Goal: Task Accomplishment & Management: Use online tool/utility

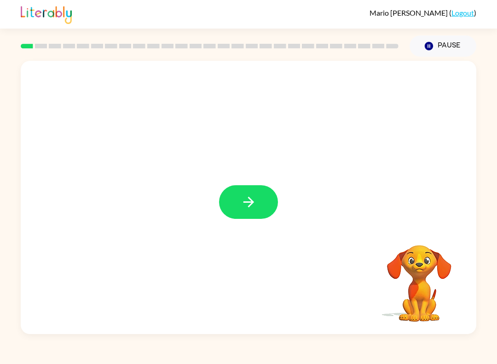
click at [255, 211] on button "button" at bounding box center [248, 202] width 59 height 34
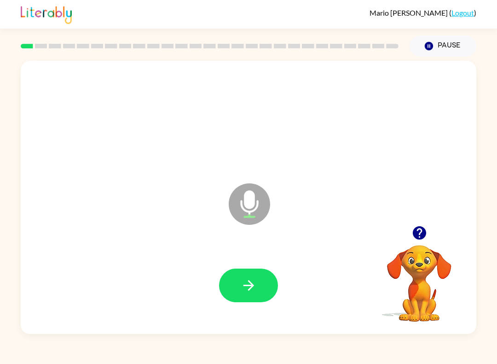
click at [248, 295] on button "button" at bounding box center [248, 285] width 59 height 34
click at [254, 288] on icon "button" at bounding box center [249, 285] width 16 height 16
click at [218, 292] on div at bounding box center [248, 285] width 437 height 79
click at [248, 282] on icon "button" at bounding box center [249, 285] width 16 height 16
click at [257, 299] on button "button" at bounding box center [248, 285] width 59 height 34
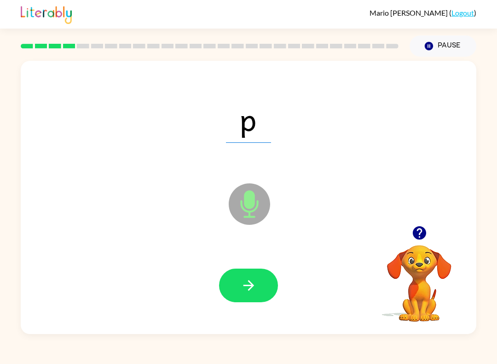
click at [227, 280] on button "button" at bounding box center [248, 285] width 59 height 34
click at [274, 295] on button "button" at bounding box center [248, 285] width 59 height 34
click at [224, 285] on button "button" at bounding box center [248, 285] width 59 height 34
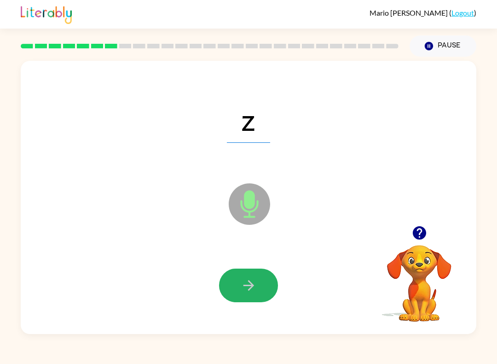
click at [232, 288] on button "button" at bounding box center [248, 285] width 59 height 34
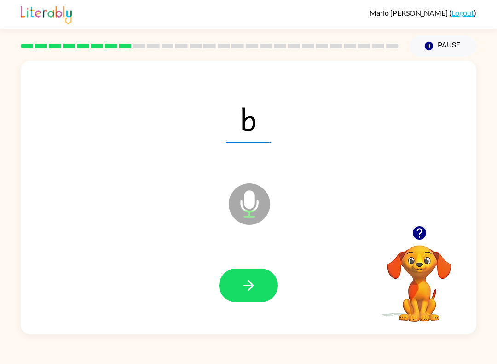
click at [255, 290] on icon "button" at bounding box center [249, 285] width 16 height 16
click at [232, 277] on button "button" at bounding box center [248, 285] width 59 height 34
click at [250, 277] on button "button" at bounding box center [248, 285] width 59 height 34
click at [257, 279] on button "button" at bounding box center [248, 285] width 59 height 34
click at [231, 288] on button "button" at bounding box center [248, 285] width 59 height 34
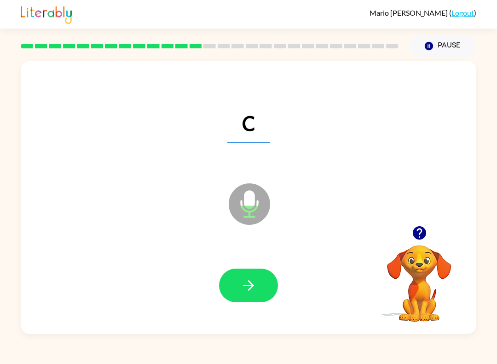
click at [237, 296] on button "button" at bounding box center [248, 285] width 59 height 34
click at [235, 288] on button "button" at bounding box center [248, 285] width 59 height 34
click at [241, 289] on icon "button" at bounding box center [249, 285] width 16 height 16
click at [237, 286] on button "button" at bounding box center [248, 285] width 59 height 34
click at [277, 289] on button "button" at bounding box center [248, 285] width 59 height 34
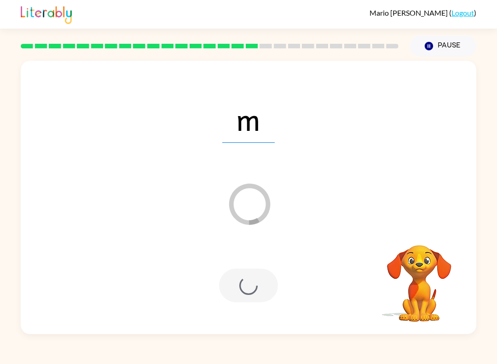
click at [215, 300] on div at bounding box center [248, 285] width 437 height 79
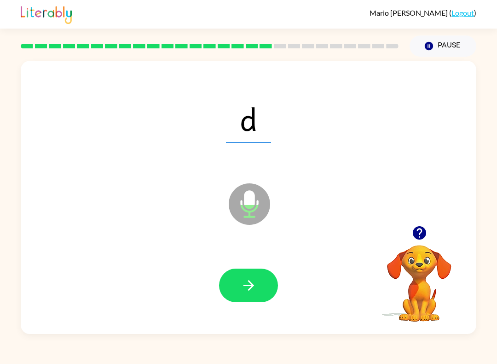
click at [262, 309] on div at bounding box center [248, 285] width 437 height 79
click at [206, 290] on div at bounding box center [248, 285] width 437 height 79
click at [239, 290] on button "button" at bounding box center [248, 285] width 59 height 34
click at [243, 280] on icon "button" at bounding box center [249, 285] width 16 height 16
click at [241, 289] on icon "button" at bounding box center [249, 285] width 16 height 16
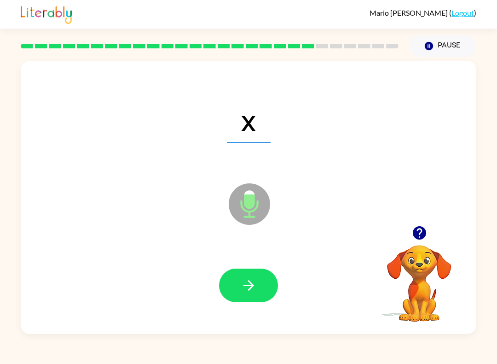
click at [250, 300] on button "button" at bounding box center [248, 285] width 59 height 34
click at [243, 290] on icon "button" at bounding box center [249, 285] width 16 height 16
click at [275, 312] on div at bounding box center [248, 285] width 437 height 79
click at [256, 279] on icon "button" at bounding box center [249, 285] width 16 height 16
click at [245, 289] on icon "button" at bounding box center [249, 285] width 16 height 16
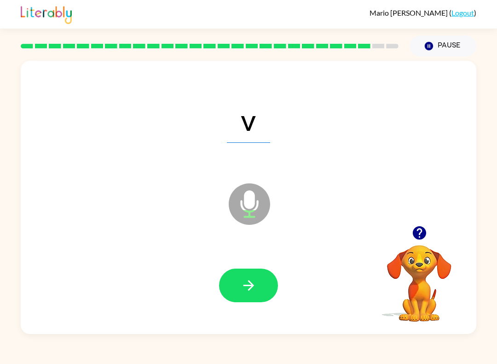
click at [261, 296] on button "button" at bounding box center [248, 285] width 59 height 34
click at [251, 290] on icon "button" at bounding box center [249, 285] width 16 height 16
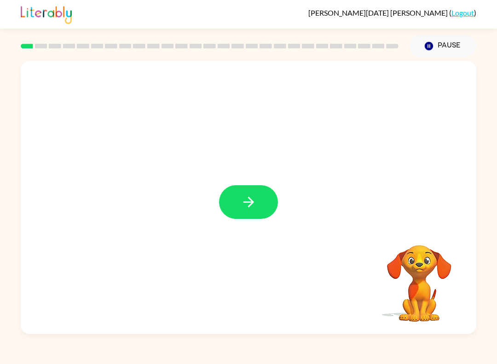
click at [242, 198] on icon "button" at bounding box center [249, 202] width 16 height 16
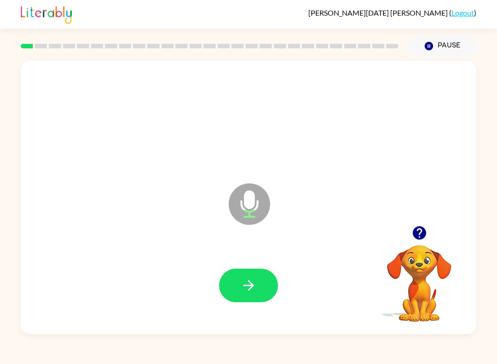
click at [250, 281] on icon "button" at bounding box center [249, 285] width 16 height 16
click at [251, 308] on div at bounding box center [248, 285] width 437 height 79
click at [265, 282] on button "button" at bounding box center [248, 285] width 59 height 34
click at [260, 280] on button "button" at bounding box center [248, 285] width 59 height 34
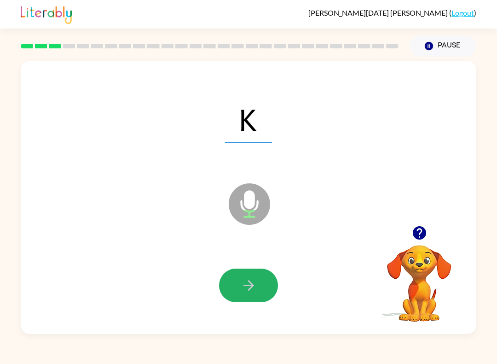
click at [263, 302] on button "button" at bounding box center [248, 285] width 59 height 34
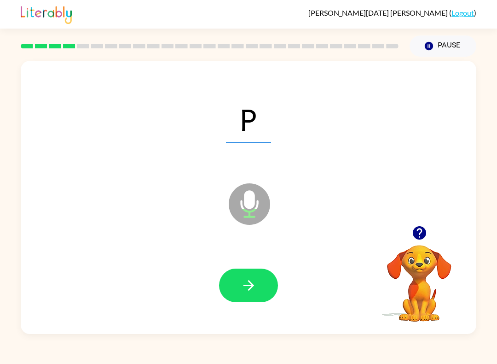
click at [259, 284] on button "button" at bounding box center [248, 285] width 59 height 34
click at [251, 289] on icon "button" at bounding box center [249, 285] width 16 height 16
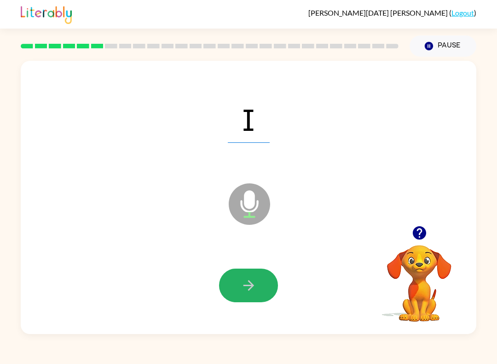
click at [245, 285] on icon "button" at bounding box center [248, 285] width 11 height 11
click at [251, 285] on icon "button" at bounding box center [248, 285] width 11 height 11
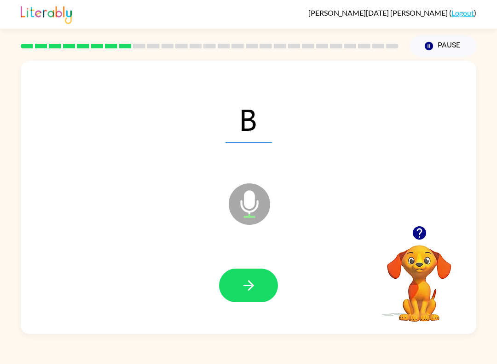
click at [271, 278] on button "button" at bounding box center [248, 285] width 59 height 34
click at [253, 285] on icon "button" at bounding box center [248, 285] width 11 height 11
click at [263, 284] on button "button" at bounding box center [248, 285] width 59 height 34
click at [255, 279] on icon "button" at bounding box center [249, 285] width 16 height 16
click at [254, 285] on icon "button" at bounding box center [249, 285] width 16 height 16
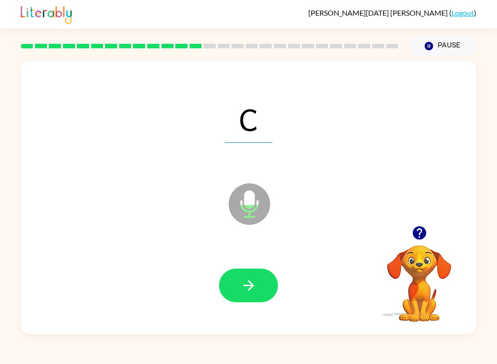
click at [250, 282] on icon "button" at bounding box center [249, 285] width 16 height 16
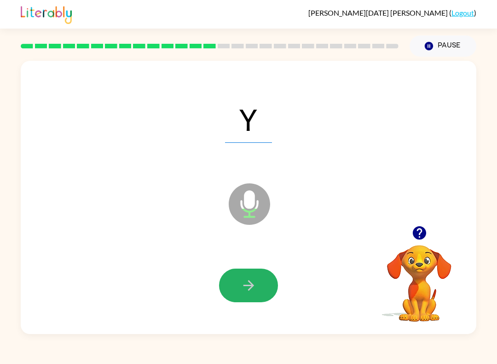
click at [250, 280] on icon "button" at bounding box center [249, 285] width 16 height 16
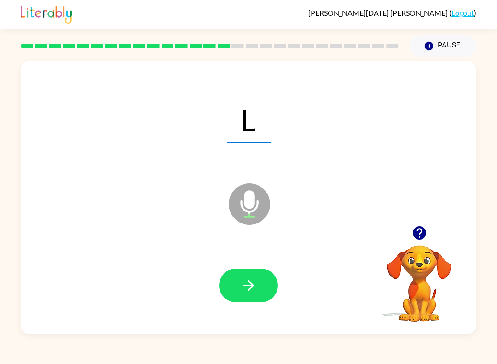
click at [253, 282] on icon "button" at bounding box center [249, 285] width 16 height 16
click at [254, 282] on icon "button" at bounding box center [249, 285] width 16 height 16
click at [251, 281] on icon "button" at bounding box center [249, 285] width 16 height 16
click at [256, 271] on button "button" at bounding box center [248, 285] width 59 height 34
click at [254, 282] on icon "button" at bounding box center [249, 285] width 16 height 16
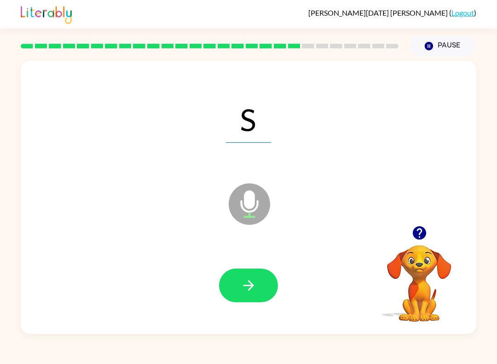
click at [246, 282] on icon "button" at bounding box center [249, 285] width 16 height 16
click at [243, 280] on icon "button" at bounding box center [249, 285] width 16 height 16
click at [264, 279] on button "button" at bounding box center [248, 285] width 59 height 34
click at [261, 273] on button "button" at bounding box center [248, 285] width 59 height 34
click at [252, 275] on button "button" at bounding box center [248, 285] width 59 height 34
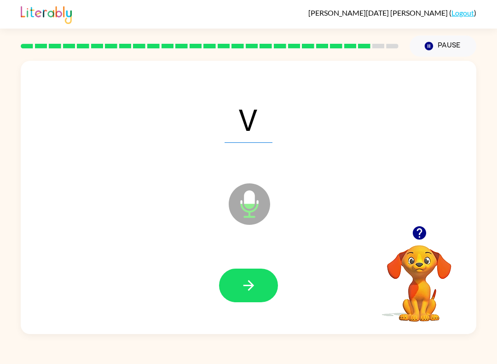
click at [244, 272] on button "button" at bounding box center [248, 285] width 59 height 34
click at [245, 285] on icon "button" at bounding box center [249, 285] width 16 height 16
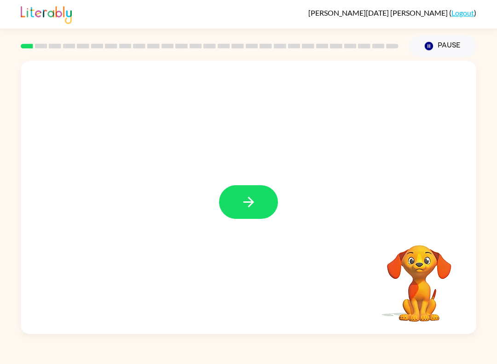
click at [265, 199] on button "button" at bounding box center [248, 202] width 59 height 34
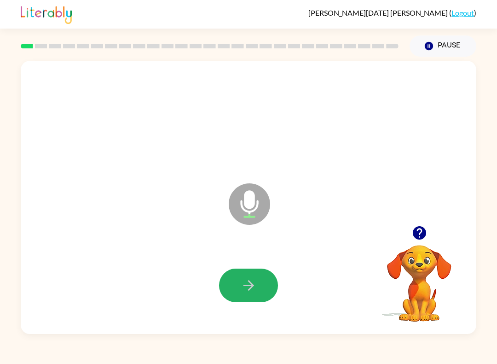
click at [263, 289] on button "button" at bounding box center [248, 285] width 59 height 34
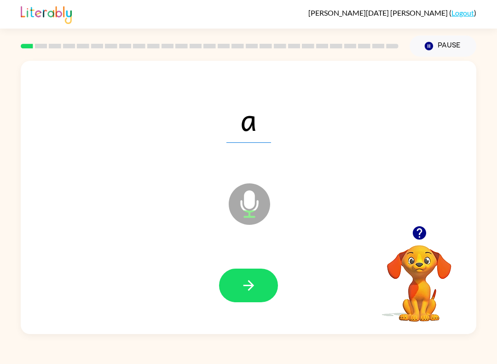
click at [249, 278] on icon "button" at bounding box center [249, 285] width 16 height 16
click at [251, 278] on icon "button" at bounding box center [249, 285] width 16 height 16
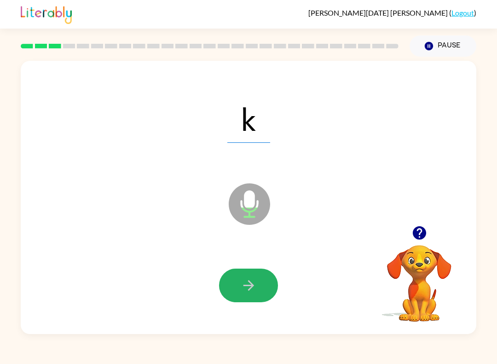
click at [261, 294] on button "button" at bounding box center [248, 285] width 59 height 34
click at [254, 284] on icon "button" at bounding box center [249, 285] width 16 height 16
click at [261, 294] on button "button" at bounding box center [248, 285] width 59 height 34
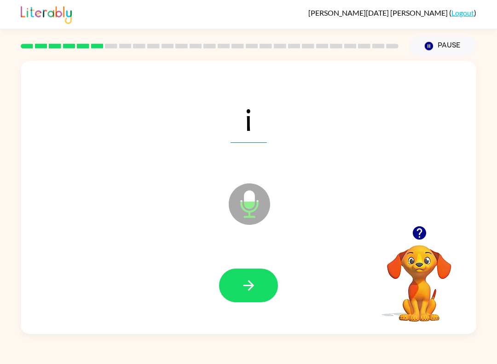
click at [264, 258] on div at bounding box center [248, 285] width 437 height 79
click at [259, 284] on button "button" at bounding box center [248, 285] width 59 height 34
click at [245, 290] on icon "button" at bounding box center [249, 285] width 16 height 16
click at [263, 291] on button "button" at bounding box center [248, 285] width 59 height 34
click at [242, 290] on icon "button" at bounding box center [249, 285] width 16 height 16
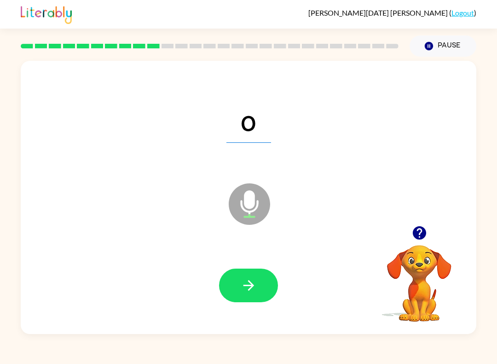
click at [255, 293] on icon "button" at bounding box center [249, 285] width 16 height 16
click at [256, 285] on icon "button" at bounding box center [249, 285] width 16 height 16
click at [271, 285] on button "button" at bounding box center [248, 285] width 59 height 34
click at [248, 290] on icon "button" at bounding box center [248, 285] width 11 height 11
click at [253, 272] on button "button" at bounding box center [248, 285] width 59 height 34
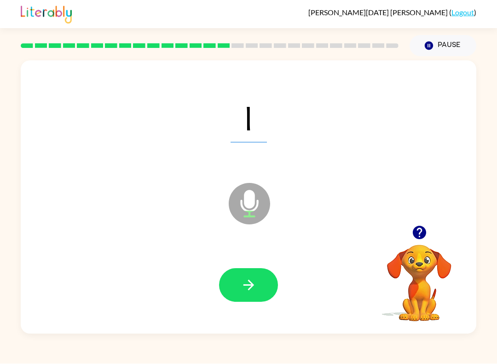
click at [274, 289] on button "button" at bounding box center [248, 285] width 59 height 34
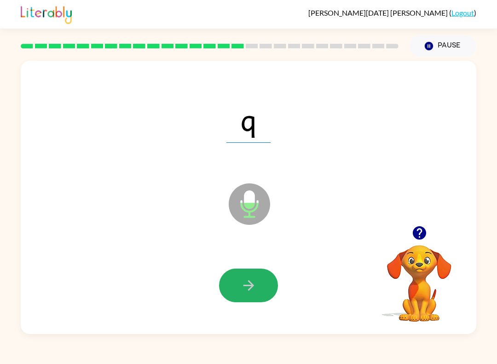
click at [252, 273] on button "button" at bounding box center [248, 285] width 59 height 34
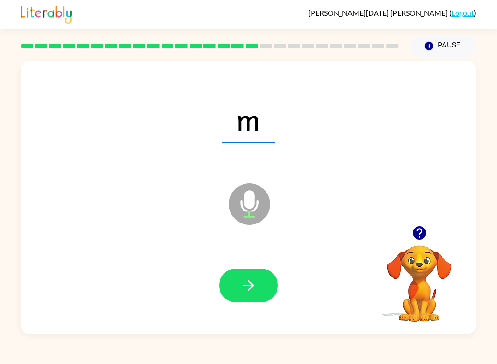
click at [263, 288] on button "button" at bounding box center [248, 285] width 59 height 34
click at [248, 292] on icon "button" at bounding box center [249, 285] width 16 height 16
click at [262, 291] on button "button" at bounding box center [248, 285] width 59 height 34
click at [259, 281] on button "button" at bounding box center [248, 285] width 59 height 34
click at [262, 276] on button "button" at bounding box center [248, 285] width 59 height 34
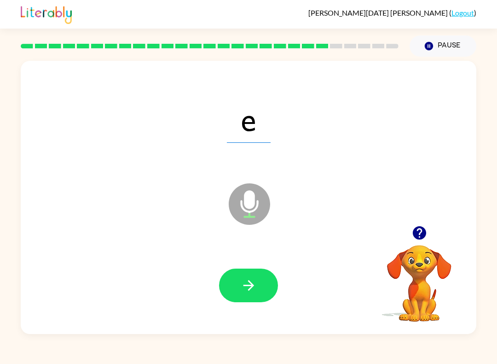
click at [244, 280] on icon "button" at bounding box center [249, 285] width 16 height 16
click at [231, 285] on button "button" at bounding box center [248, 285] width 59 height 34
click at [257, 259] on div at bounding box center [248, 285] width 437 height 79
click at [259, 295] on button "button" at bounding box center [248, 285] width 59 height 34
click at [248, 285] on icon "button" at bounding box center [248, 285] width 11 height 11
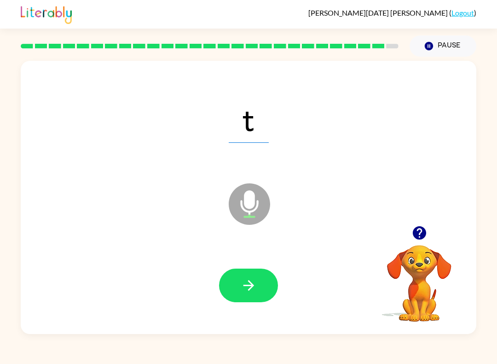
click at [246, 289] on icon "button" at bounding box center [249, 285] width 16 height 16
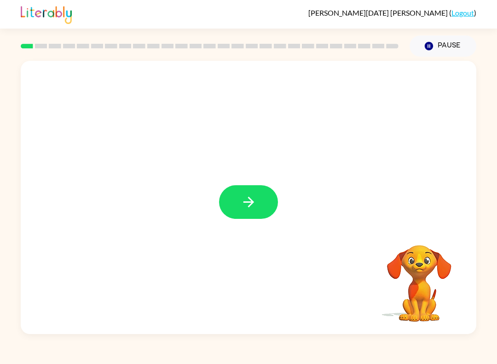
click at [242, 203] on icon "button" at bounding box center [249, 202] width 16 height 16
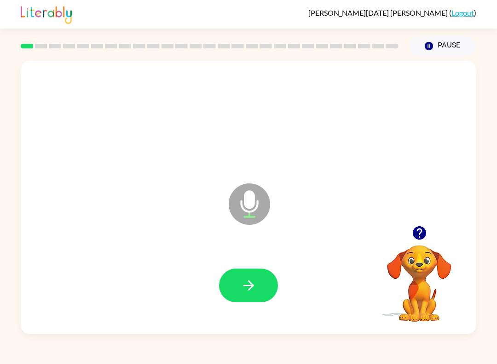
click at [258, 274] on button "button" at bounding box center [248, 285] width 59 height 34
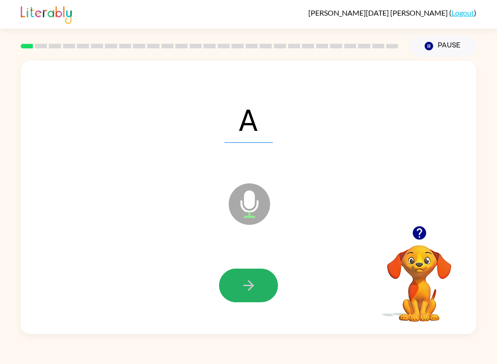
click at [256, 283] on icon "button" at bounding box center [249, 285] width 16 height 16
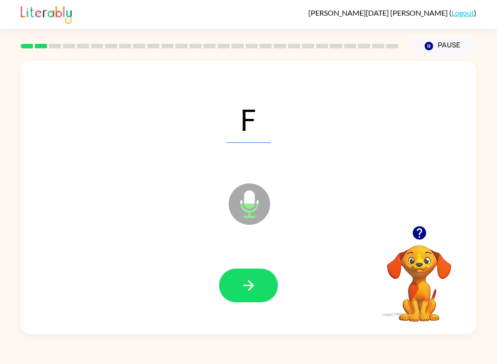
click at [232, 297] on button "button" at bounding box center [248, 285] width 59 height 34
click at [245, 278] on icon "button" at bounding box center [249, 285] width 16 height 16
click at [261, 288] on button "button" at bounding box center [248, 285] width 59 height 34
click at [251, 279] on icon "button" at bounding box center [249, 285] width 16 height 16
click at [253, 282] on icon "button" at bounding box center [249, 285] width 16 height 16
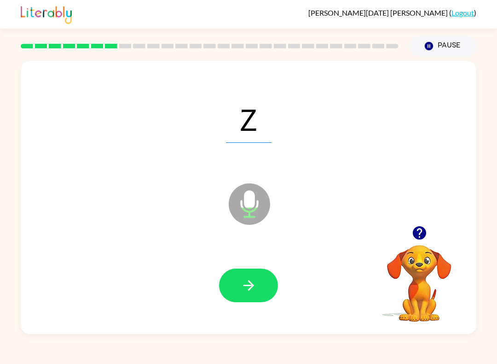
click at [246, 276] on button "button" at bounding box center [248, 285] width 59 height 34
click at [245, 310] on div at bounding box center [248, 285] width 437 height 79
click at [251, 298] on button "button" at bounding box center [248, 285] width 59 height 34
click at [232, 288] on button "button" at bounding box center [248, 285] width 59 height 34
click at [244, 264] on div at bounding box center [248, 285] width 437 height 79
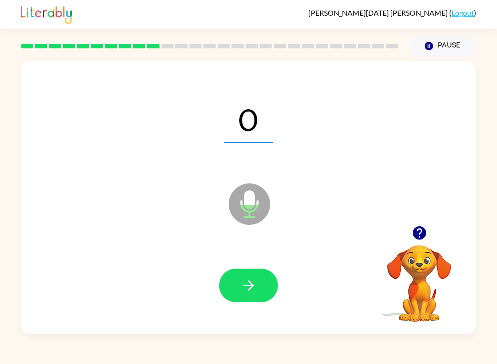
click at [246, 285] on icon "button" at bounding box center [249, 285] width 16 height 16
click at [261, 277] on button "button" at bounding box center [248, 285] width 59 height 34
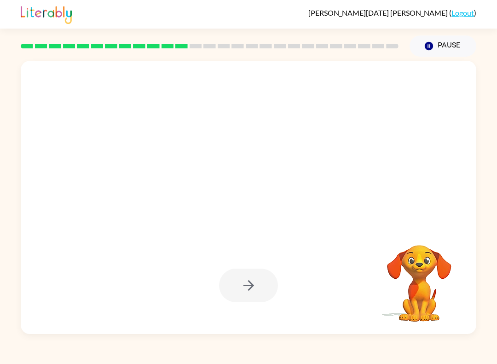
click at [458, 43] on button "Pause Pause" at bounding box center [443, 45] width 67 height 21
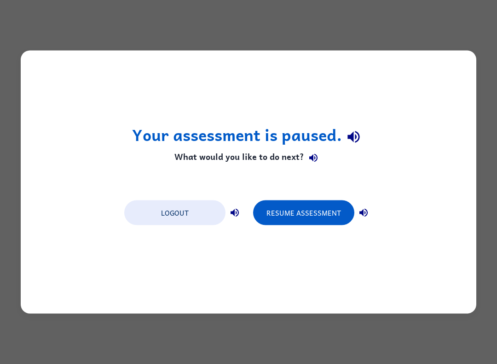
click at [307, 225] on button "Resume Assessment" at bounding box center [303, 212] width 101 height 25
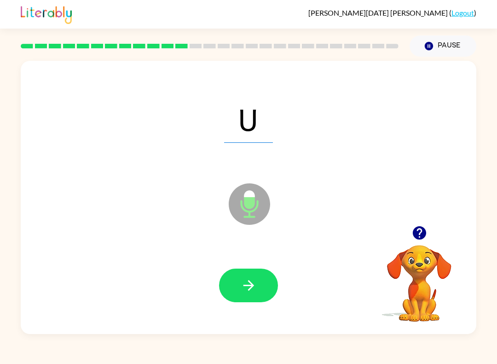
click at [448, 49] on button "Pause Pause" at bounding box center [443, 45] width 67 height 21
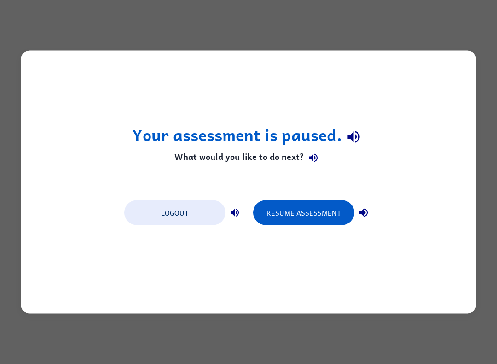
click at [292, 211] on button "Resume Assessment" at bounding box center [303, 212] width 101 height 25
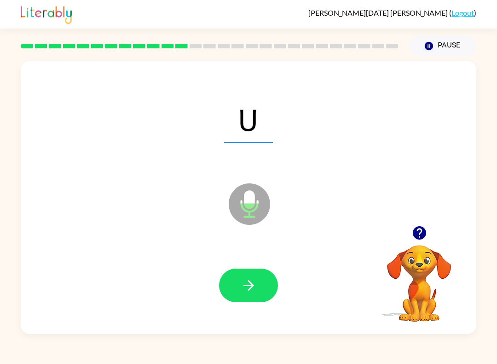
click at [256, 266] on div at bounding box center [248, 285] width 437 height 79
click at [254, 263] on div at bounding box center [248, 285] width 437 height 79
click at [259, 285] on button "button" at bounding box center [248, 285] width 59 height 34
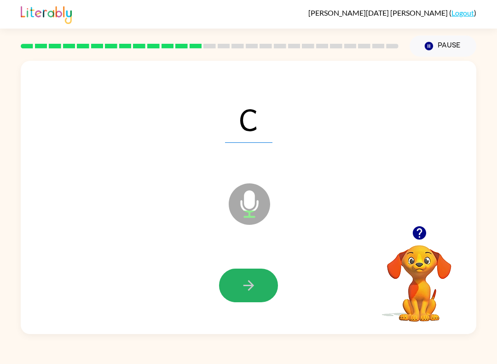
click at [266, 272] on button "button" at bounding box center [248, 285] width 59 height 34
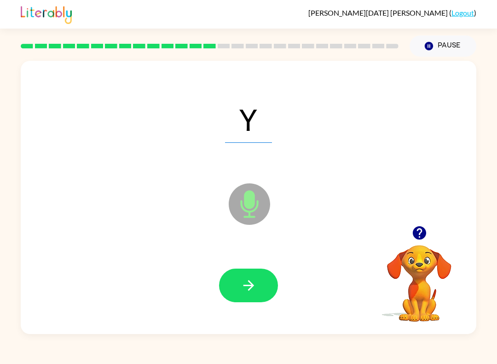
click at [250, 290] on icon "button" at bounding box center [249, 285] width 16 height 16
click at [247, 289] on icon "button" at bounding box center [249, 285] width 16 height 16
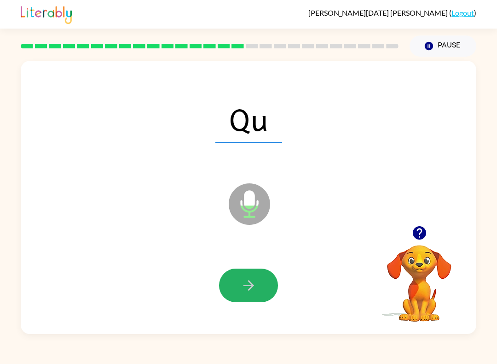
click at [253, 289] on icon "button" at bounding box center [249, 285] width 16 height 16
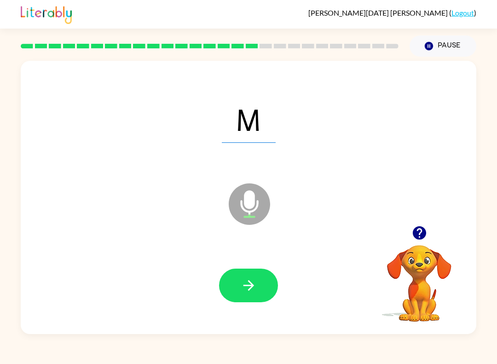
click at [251, 276] on button "button" at bounding box center [248, 285] width 59 height 34
click at [245, 278] on icon "button" at bounding box center [249, 285] width 16 height 16
click at [265, 292] on button "button" at bounding box center [248, 285] width 59 height 34
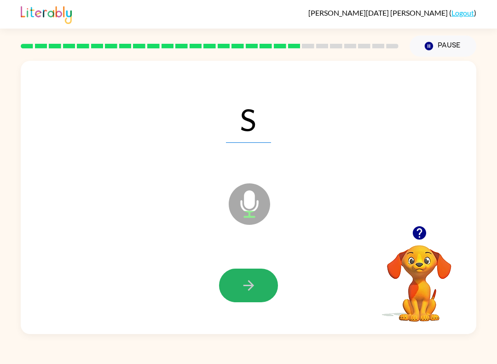
click at [245, 270] on button "button" at bounding box center [248, 285] width 59 height 34
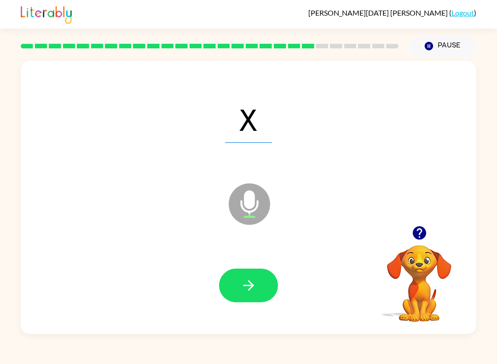
click at [244, 276] on button "button" at bounding box center [248, 285] width 59 height 34
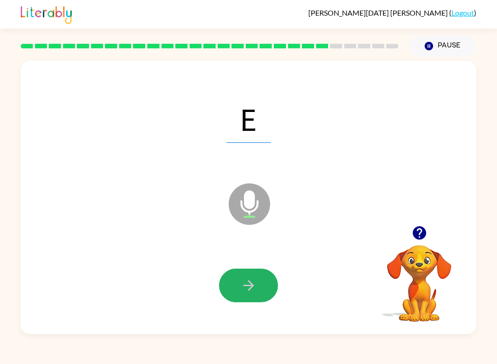
click at [243, 286] on icon "button" at bounding box center [249, 285] width 16 height 16
click at [258, 287] on button "button" at bounding box center [248, 285] width 59 height 34
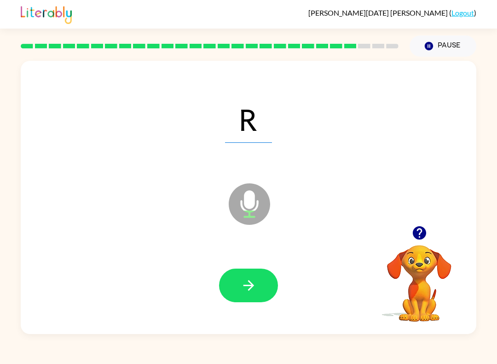
click at [239, 264] on div at bounding box center [248, 285] width 437 height 79
click at [245, 292] on icon "button" at bounding box center [249, 285] width 16 height 16
click at [262, 293] on button "button" at bounding box center [248, 285] width 59 height 34
click at [238, 288] on button "button" at bounding box center [248, 285] width 59 height 34
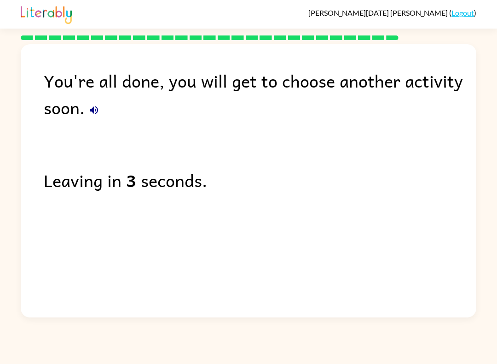
click at [454, 16] on link "Logout" at bounding box center [463, 12] width 23 height 9
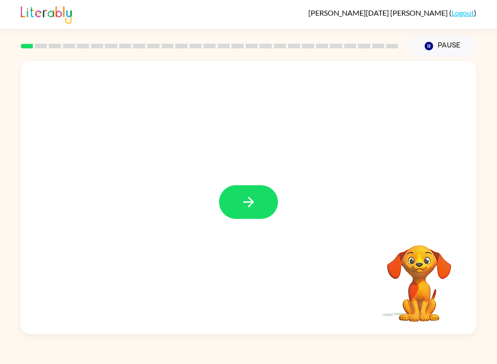
click at [270, 188] on button "button" at bounding box center [248, 202] width 59 height 34
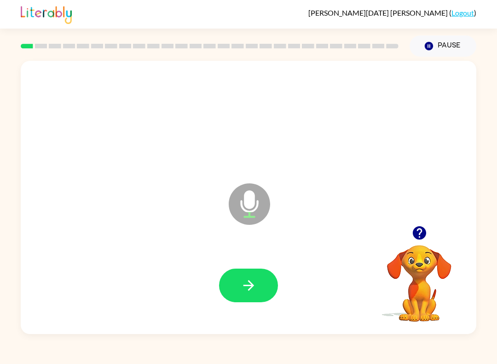
click at [251, 261] on div at bounding box center [248, 285] width 437 height 79
click at [260, 295] on button "button" at bounding box center [248, 285] width 59 height 34
click at [255, 261] on div at bounding box center [248, 285] width 437 height 79
click at [264, 302] on button "button" at bounding box center [248, 285] width 59 height 34
click at [263, 270] on button "button" at bounding box center [248, 285] width 59 height 34
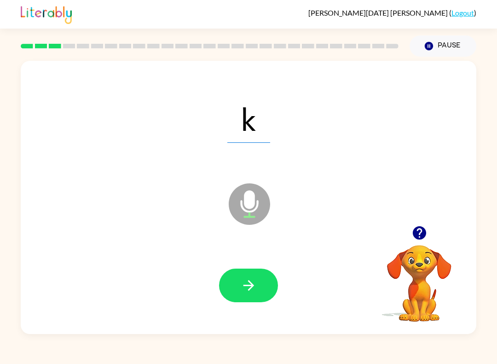
click at [255, 296] on button "button" at bounding box center [248, 285] width 59 height 34
click at [261, 278] on button "button" at bounding box center [248, 285] width 59 height 34
click at [245, 283] on icon "button" at bounding box center [249, 285] width 16 height 16
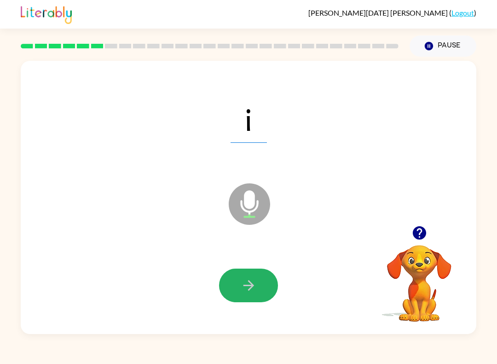
click at [238, 293] on button "button" at bounding box center [248, 285] width 59 height 34
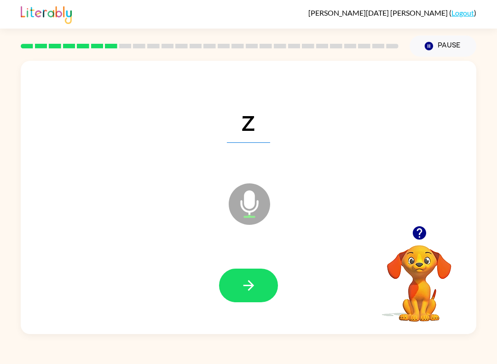
click at [249, 273] on button "button" at bounding box center [248, 285] width 59 height 34
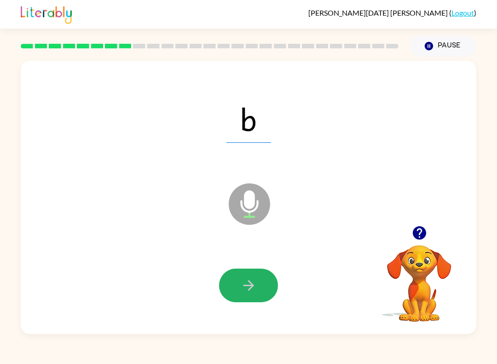
click at [256, 284] on icon "button" at bounding box center [249, 285] width 16 height 16
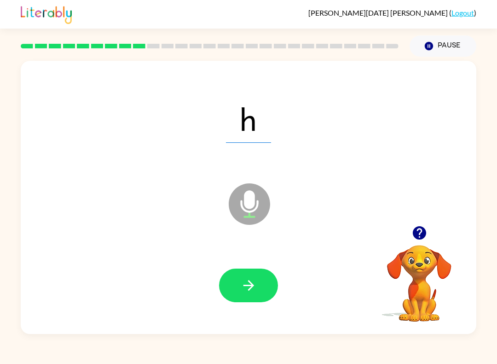
click at [258, 286] on button "button" at bounding box center [248, 285] width 59 height 34
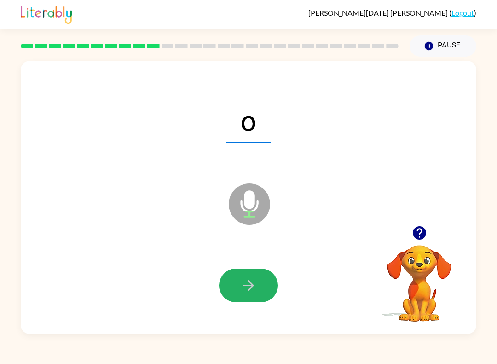
click at [246, 276] on button "button" at bounding box center [248, 285] width 59 height 34
click at [253, 296] on button "button" at bounding box center [248, 285] width 59 height 34
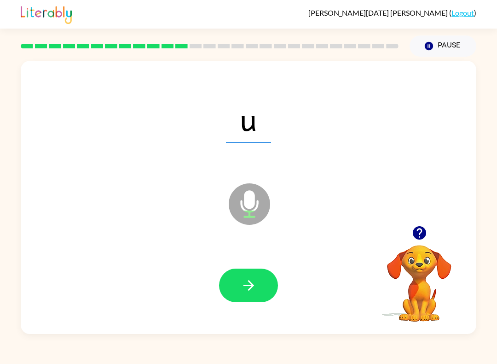
click at [254, 292] on icon "button" at bounding box center [249, 285] width 16 height 16
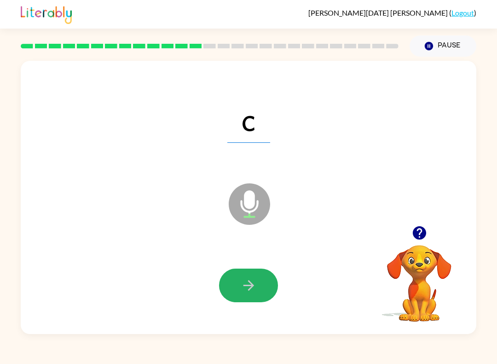
click at [254, 285] on icon "button" at bounding box center [249, 285] width 16 height 16
click at [257, 279] on button "button" at bounding box center [248, 285] width 59 height 34
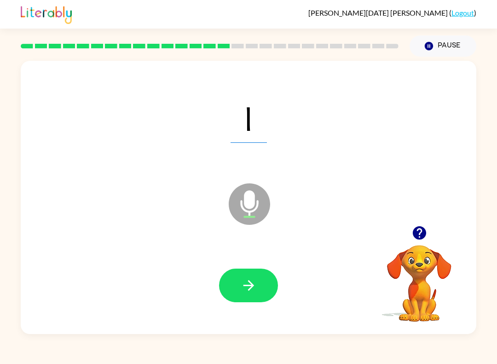
click at [261, 277] on button "button" at bounding box center [248, 285] width 59 height 34
click at [258, 285] on button "button" at bounding box center [248, 285] width 59 height 34
click at [267, 281] on button "button" at bounding box center [248, 285] width 59 height 34
click at [253, 276] on button "button" at bounding box center [248, 285] width 59 height 34
click at [244, 287] on icon "button" at bounding box center [249, 285] width 16 height 16
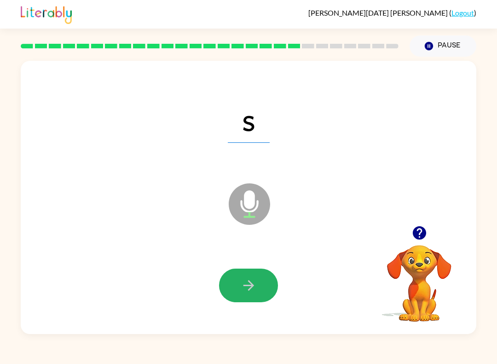
click at [259, 281] on button "button" at bounding box center [248, 285] width 59 height 34
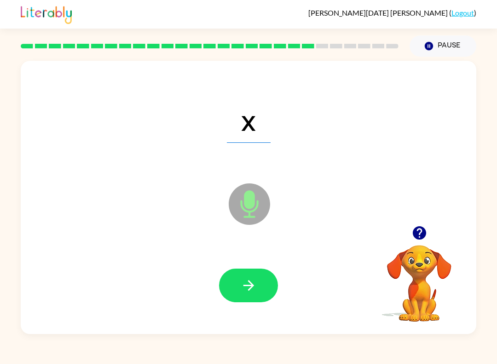
click at [267, 279] on button "button" at bounding box center [248, 285] width 59 height 34
click at [262, 299] on button "button" at bounding box center [248, 285] width 59 height 34
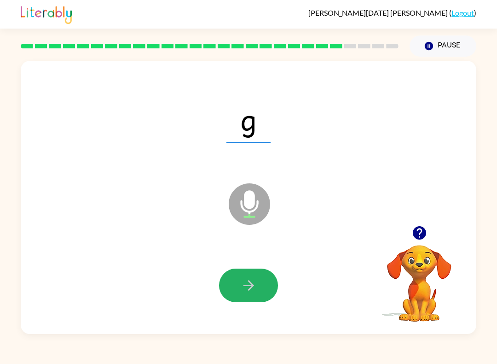
click at [259, 295] on button "button" at bounding box center [248, 285] width 59 height 34
click at [252, 278] on icon "button" at bounding box center [249, 285] width 16 height 16
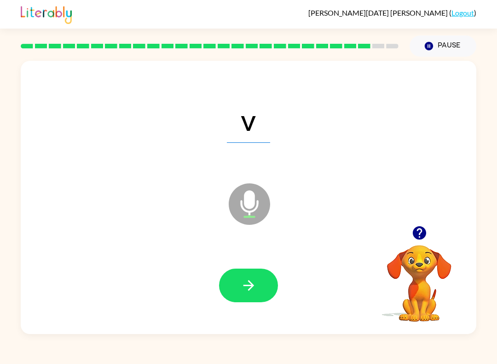
click at [249, 291] on icon "button" at bounding box center [249, 285] width 16 height 16
click at [253, 293] on icon "button" at bounding box center [249, 285] width 16 height 16
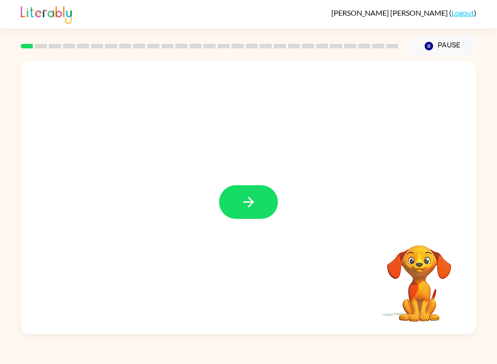
click at [234, 189] on button "button" at bounding box center [248, 202] width 59 height 34
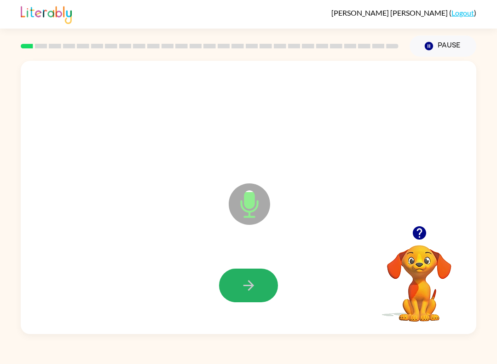
click at [270, 292] on button "button" at bounding box center [248, 285] width 59 height 34
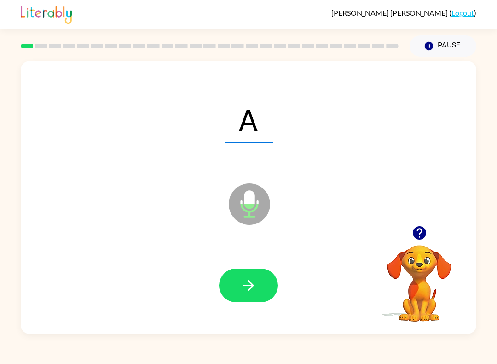
click at [245, 296] on button "button" at bounding box center [248, 285] width 59 height 34
click at [234, 281] on button "button" at bounding box center [248, 285] width 59 height 34
click at [250, 282] on icon "button" at bounding box center [249, 285] width 16 height 16
click at [243, 299] on button "button" at bounding box center [248, 285] width 59 height 34
click at [243, 300] on button "button" at bounding box center [248, 285] width 59 height 34
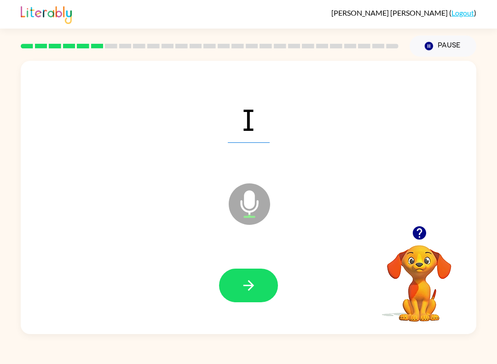
click at [244, 287] on icon "button" at bounding box center [249, 285] width 16 height 16
click at [259, 285] on button "button" at bounding box center [248, 285] width 59 height 34
click at [236, 282] on button "button" at bounding box center [248, 285] width 59 height 34
click at [240, 280] on button "button" at bounding box center [248, 285] width 59 height 34
click at [248, 302] on button "button" at bounding box center [248, 285] width 59 height 34
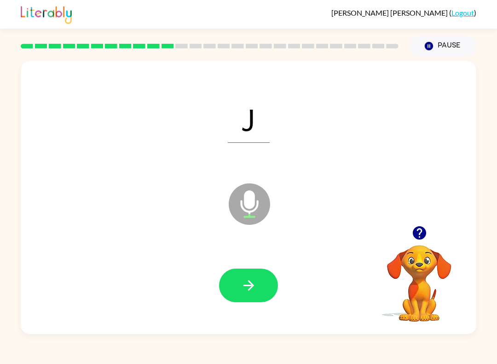
click at [270, 280] on button "button" at bounding box center [248, 285] width 59 height 34
click at [261, 283] on button "button" at bounding box center [248, 285] width 59 height 34
click at [249, 290] on icon "button" at bounding box center [248, 285] width 11 height 11
click at [249, 296] on button "button" at bounding box center [248, 285] width 59 height 34
click at [244, 278] on icon "button" at bounding box center [249, 285] width 16 height 16
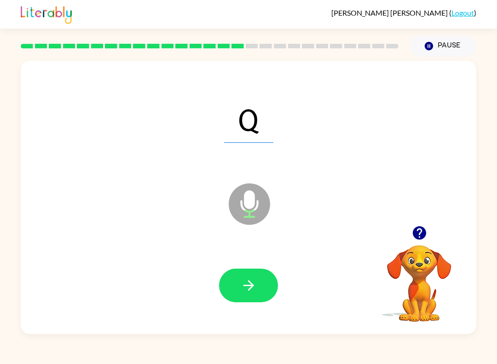
click at [244, 294] on button "button" at bounding box center [248, 285] width 59 height 34
click at [244, 287] on icon "button" at bounding box center [249, 285] width 16 height 16
click at [253, 273] on button "button" at bounding box center [248, 285] width 59 height 34
click at [255, 291] on icon "button" at bounding box center [249, 285] width 16 height 16
click at [242, 292] on icon "button" at bounding box center [249, 285] width 16 height 16
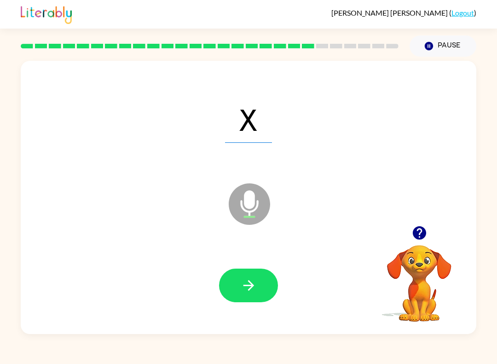
click at [247, 287] on icon "button" at bounding box center [249, 285] width 16 height 16
click at [268, 283] on button "button" at bounding box center [248, 285] width 59 height 34
click at [243, 296] on button "button" at bounding box center [248, 285] width 59 height 34
click at [252, 282] on icon "button" at bounding box center [249, 285] width 16 height 16
click at [243, 291] on icon "button" at bounding box center [249, 285] width 16 height 16
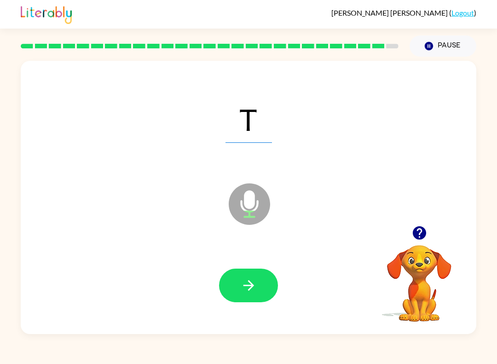
click at [239, 298] on button "button" at bounding box center [248, 285] width 59 height 34
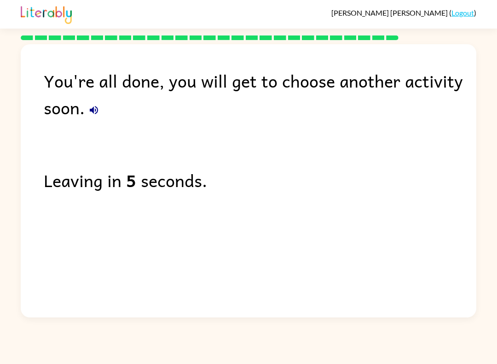
click at [458, 17] on link "Logout" at bounding box center [463, 12] width 23 height 9
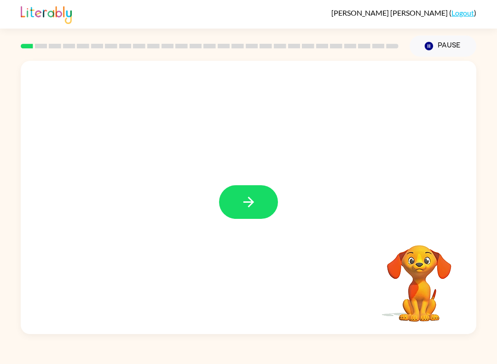
click at [266, 181] on div at bounding box center [249, 197] width 456 height 273
click at [239, 205] on button "button" at bounding box center [248, 202] width 59 height 34
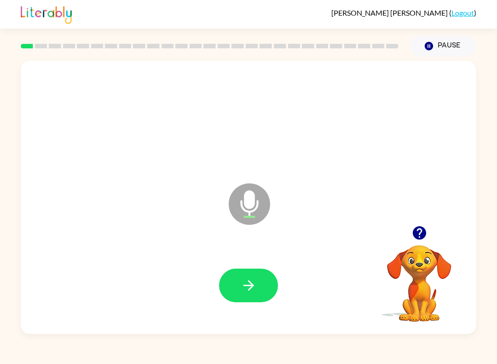
click at [242, 296] on button "button" at bounding box center [248, 285] width 59 height 34
click at [247, 285] on icon "button" at bounding box center [248, 285] width 11 height 11
click at [256, 293] on icon "button" at bounding box center [249, 285] width 16 height 16
click at [264, 280] on button "button" at bounding box center [248, 285] width 59 height 34
click at [257, 276] on button "button" at bounding box center [248, 285] width 59 height 34
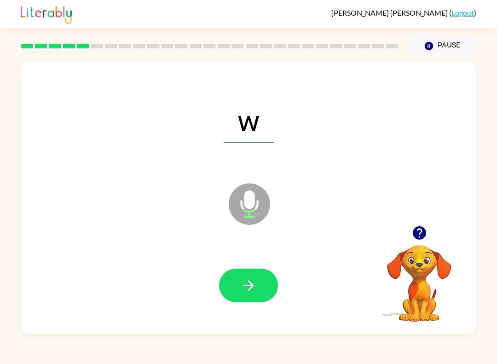
click at [253, 290] on icon "button" at bounding box center [249, 285] width 16 height 16
click at [245, 289] on icon "button" at bounding box center [249, 285] width 16 height 16
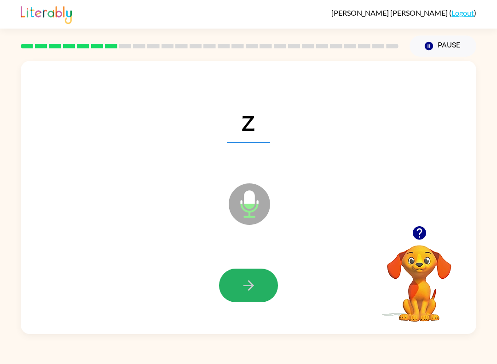
click at [255, 290] on icon "button" at bounding box center [249, 285] width 16 height 16
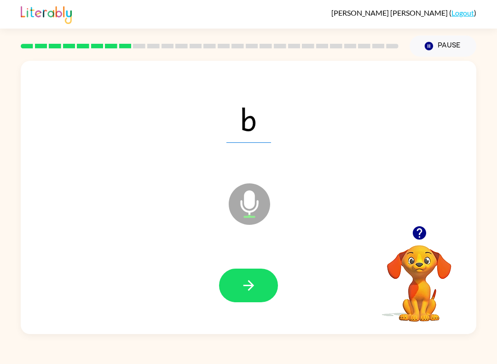
click at [256, 290] on icon "button" at bounding box center [249, 285] width 16 height 16
click at [250, 285] on icon "button" at bounding box center [249, 285] width 16 height 16
click at [236, 283] on button "button" at bounding box center [248, 285] width 59 height 34
click at [244, 300] on button "button" at bounding box center [248, 285] width 59 height 34
click at [253, 289] on icon "button" at bounding box center [249, 285] width 16 height 16
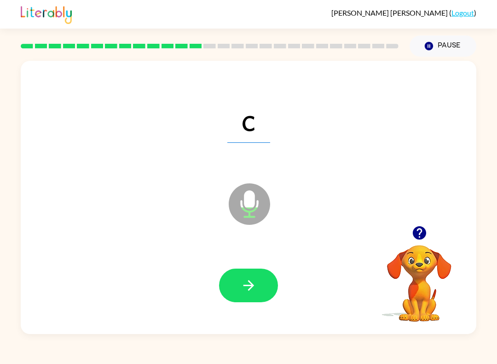
click at [244, 293] on icon "button" at bounding box center [249, 285] width 16 height 16
click at [249, 296] on button "button" at bounding box center [248, 285] width 59 height 34
click at [238, 292] on button "button" at bounding box center [248, 285] width 59 height 34
click at [242, 294] on button "button" at bounding box center [248, 285] width 59 height 34
click at [250, 279] on icon "button" at bounding box center [249, 285] width 16 height 16
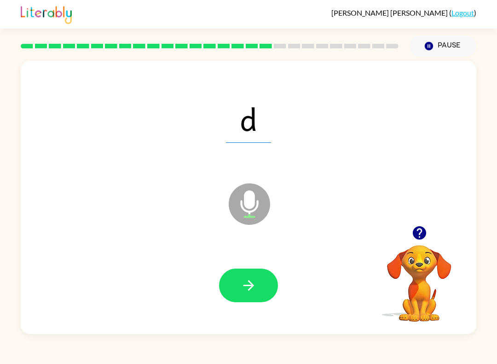
click at [261, 288] on button "button" at bounding box center [248, 285] width 59 height 34
click at [255, 288] on icon "button" at bounding box center [249, 285] width 16 height 16
click at [244, 297] on button "button" at bounding box center [248, 285] width 59 height 34
click at [223, 289] on button "button" at bounding box center [248, 285] width 59 height 34
click at [226, 288] on button "button" at bounding box center [248, 285] width 59 height 34
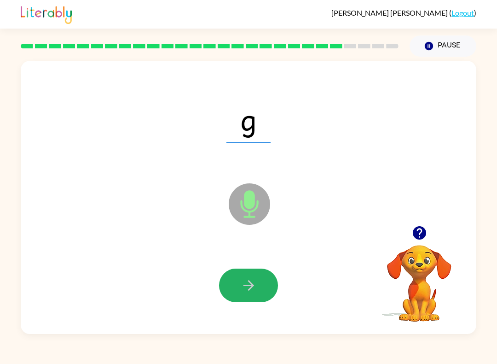
click at [251, 288] on icon "button" at bounding box center [248, 285] width 11 height 11
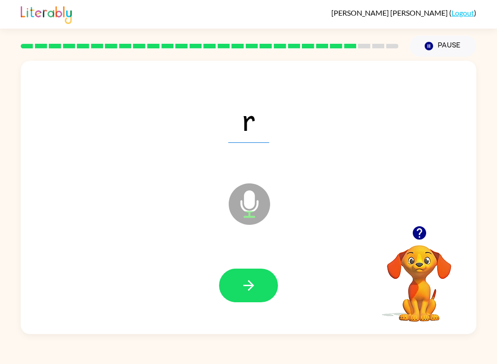
click at [234, 293] on button "button" at bounding box center [248, 285] width 59 height 34
click at [236, 286] on button "button" at bounding box center [248, 285] width 59 height 34
click at [249, 299] on button "button" at bounding box center [248, 285] width 59 height 34
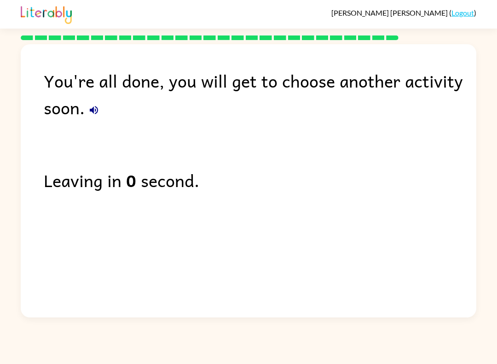
click at [464, 17] on link "Logout" at bounding box center [463, 12] width 23 height 9
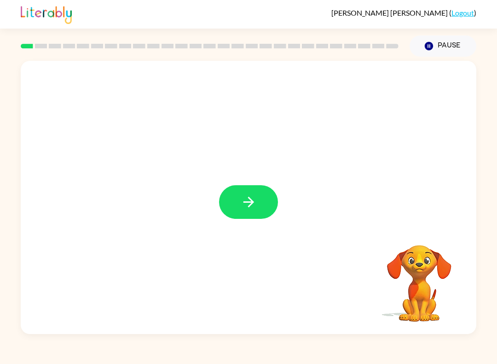
click at [259, 209] on button "button" at bounding box center [248, 202] width 59 height 34
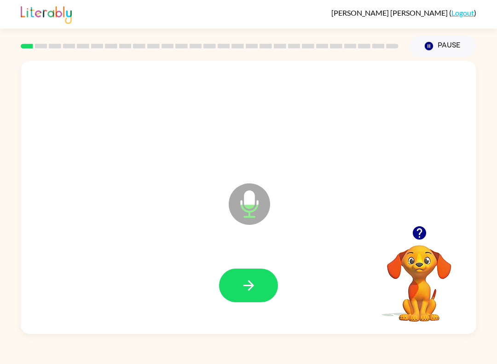
click at [241, 293] on icon "button" at bounding box center [249, 285] width 16 height 16
click at [253, 287] on icon "button" at bounding box center [249, 285] width 16 height 16
click at [250, 289] on icon "button" at bounding box center [248, 285] width 11 height 11
click at [227, 288] on button "button" at bounding box center [248, 285] width 59 height 34
click at [232, 276] on button "button" at bounding box center [248, 285] width 59 height 34
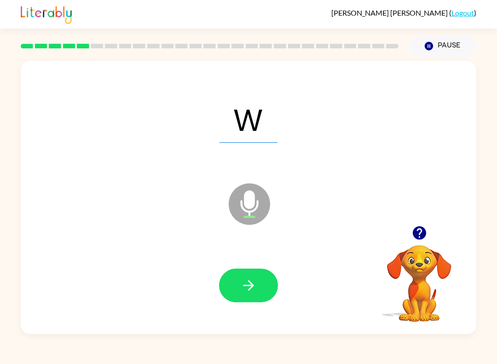
click at [238, 286] on button "button" at bounding box center [248, 285] width 59 height 34
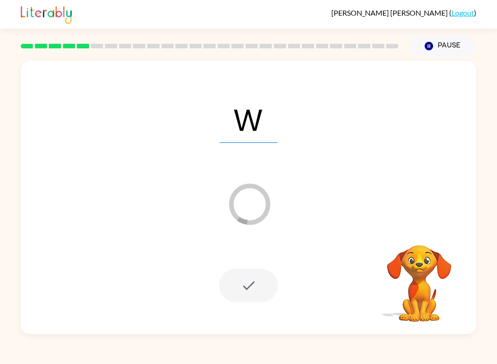
click at [426, 42] on icon "Pause" at bounding box center [429, 46] width 10 height 10
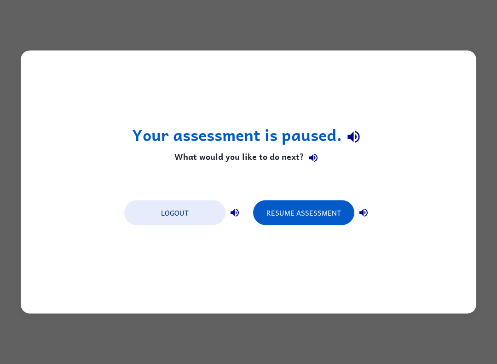
click at [304, 224] on button "Resume Assessment" at bounding box center [303, 212] width 101 height 25
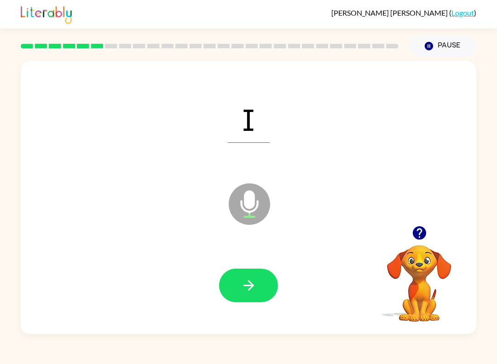
click at [256, 296] on button "button" at bounding box center [248, 285] width 59 height 34
click at [263, 270] on button "button" at bounding box center [248, 285] width 59 height 34
click at [260, 292] on button "button" at bounding box center [248, 285] width 59 height 34
click at [229, 293] on button "button" at bounding box center [248, 285] width 59 height 34
click at [248, 299] on button "button" at bounding box center [248, 285] width 59 height 34
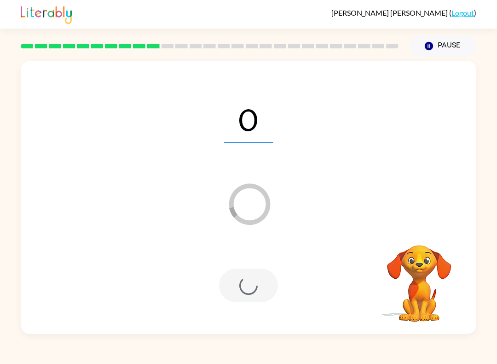
click at [419, 46] on button "Pause Pause" at bounding box center [443, 45] width 67 height 21
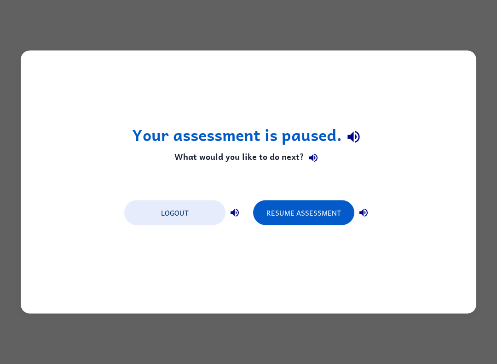
click at [177, 224] on button "Logout" at bounding box center [174, 212] width 101 height 25
